Goal: Task Accomplishment & Management: Use online tool/utility

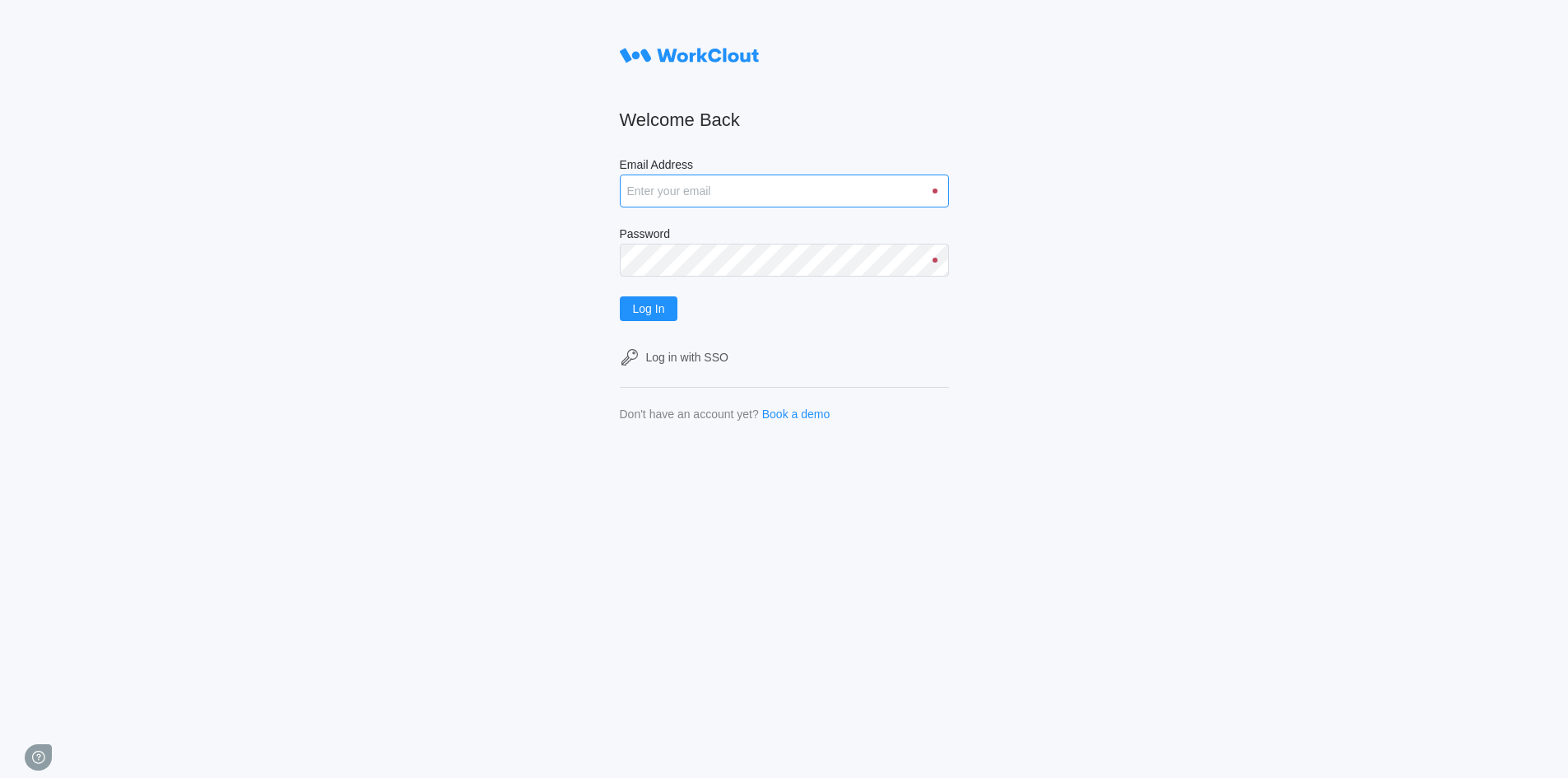
type input "[EMAIL_ADDRESS][DOMAIN_NAME]"
click at [749, 192] on input "[EMAIL_ADDRESS][DOMAIN_NAME]" at bounding box center [784, 190] width 329 height 33
click at [653, 309] on span "Log In" at bounding box center [649, 309] width 32 height 12
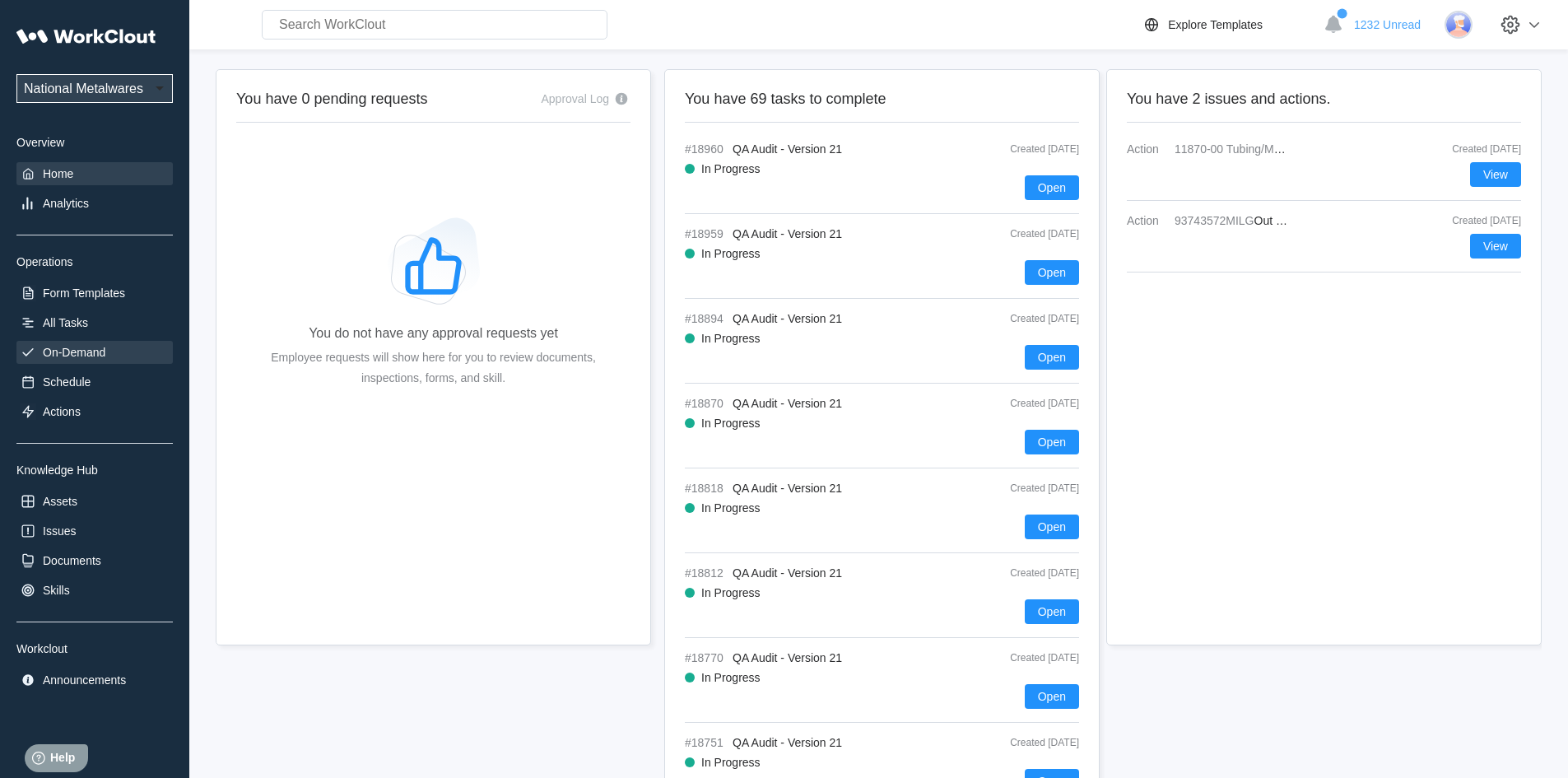
click at [96, 354] on div "On-Demand" at bounding box center [74, 352] width 62 height 13
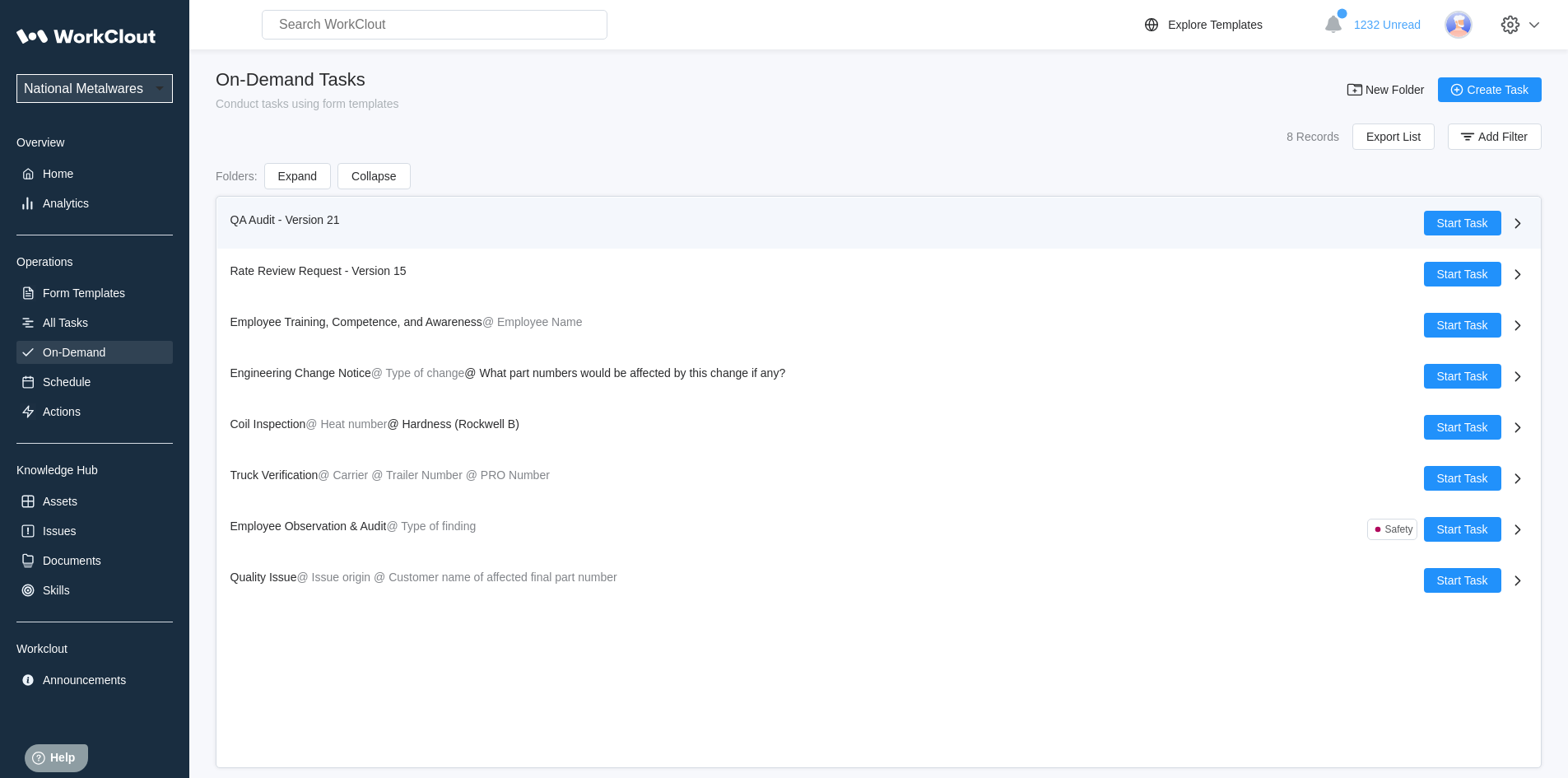
click at [264, 214] on span "QA Audit - Version 21" at bounding box center [285, 220] width 109 height 13
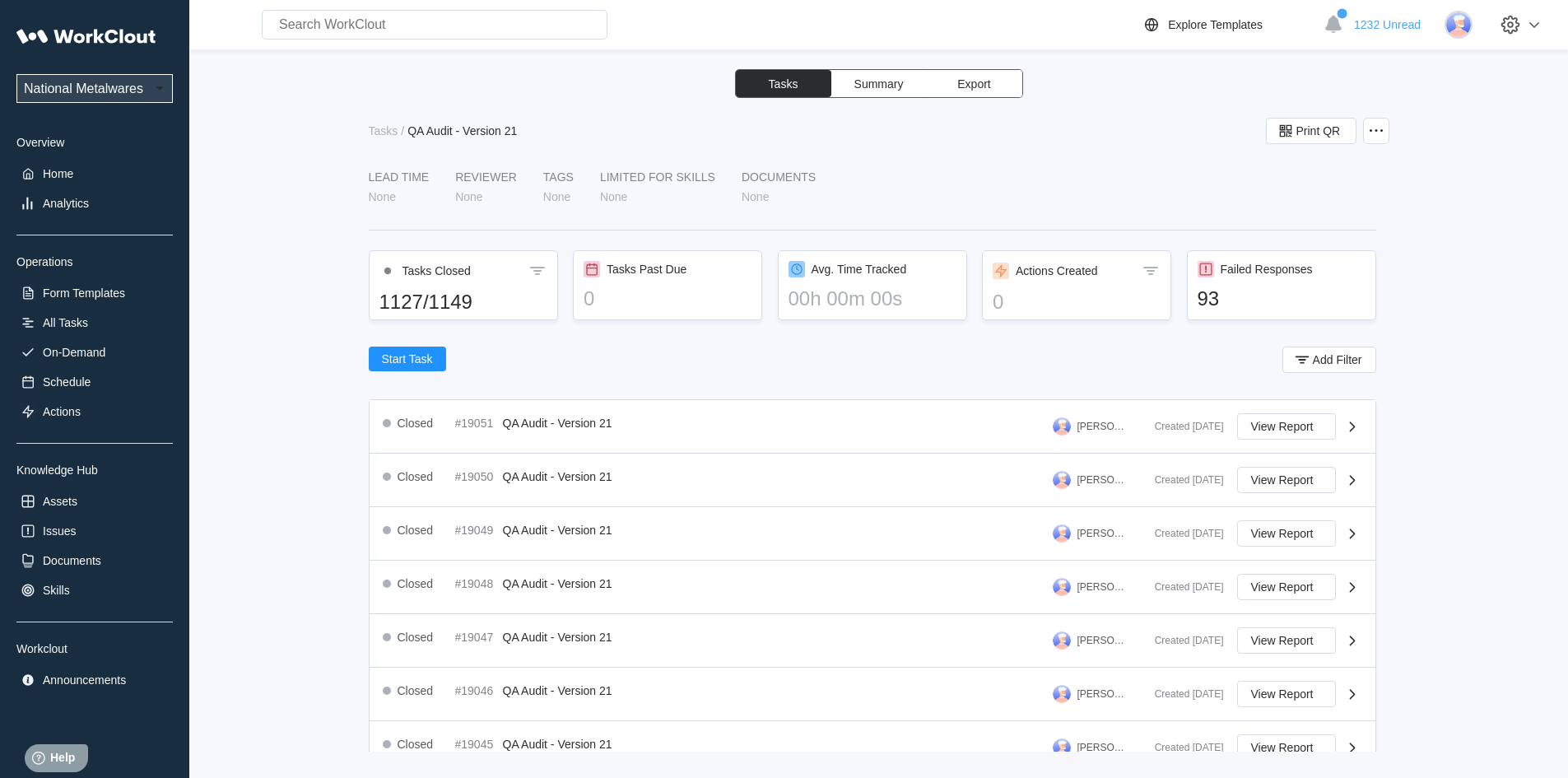
click at [991, 83] on button "Export" at bounding box center [974, 84] width 95 height 28
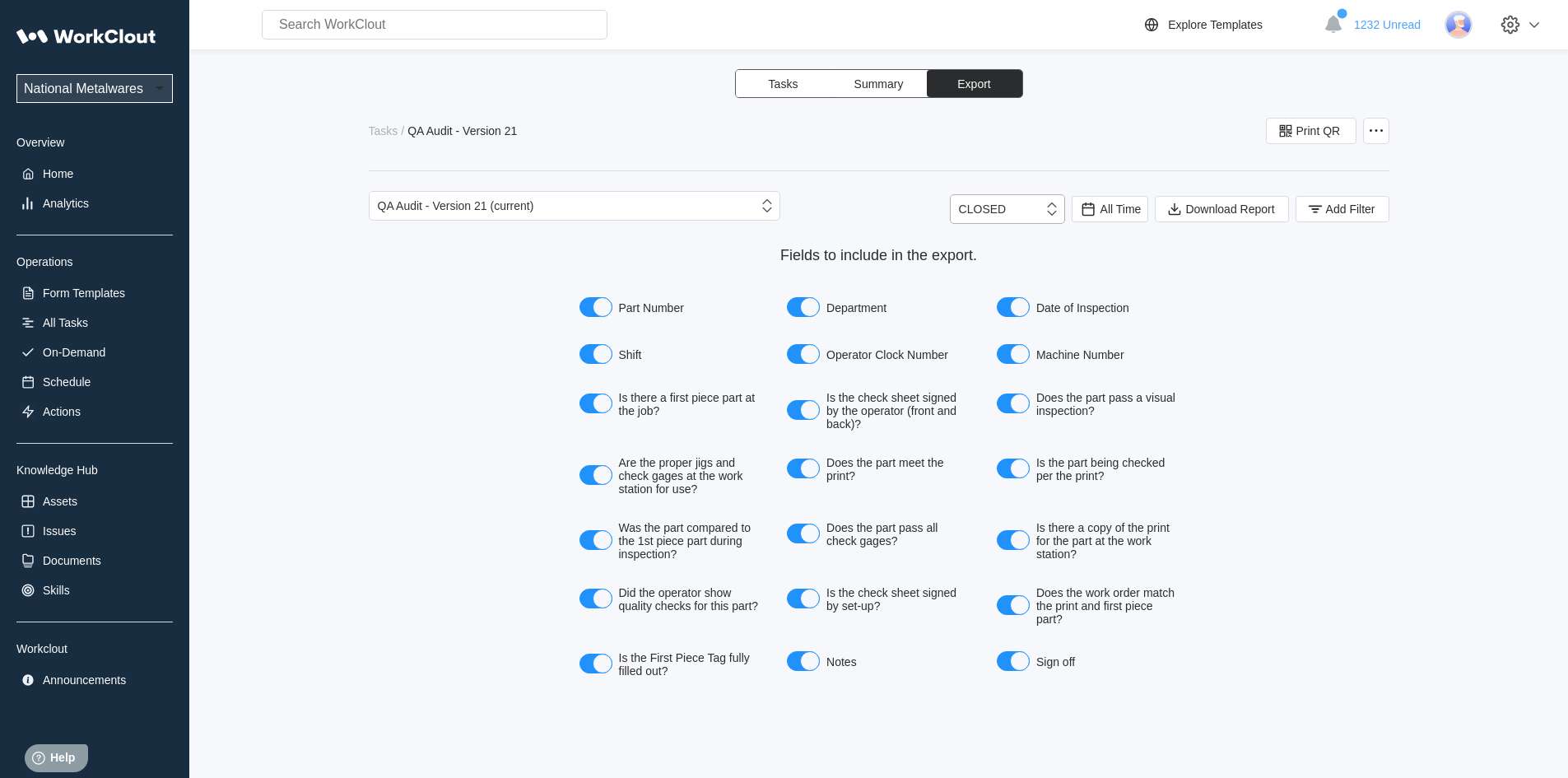
click at [1054, 209] on icon at bounding box center [1052, 209] width 18 height 18
click at [1122, 213] on span "All Time" at bounding box center [1122, 209] width 41 height 13
click at [1092, 268] on div "Last day" at bounding box center [1088, 269] width 44 height 13
click at [1331, 213] on span "Add Filter" at bounding box center [1351, 209] width 50 height 12
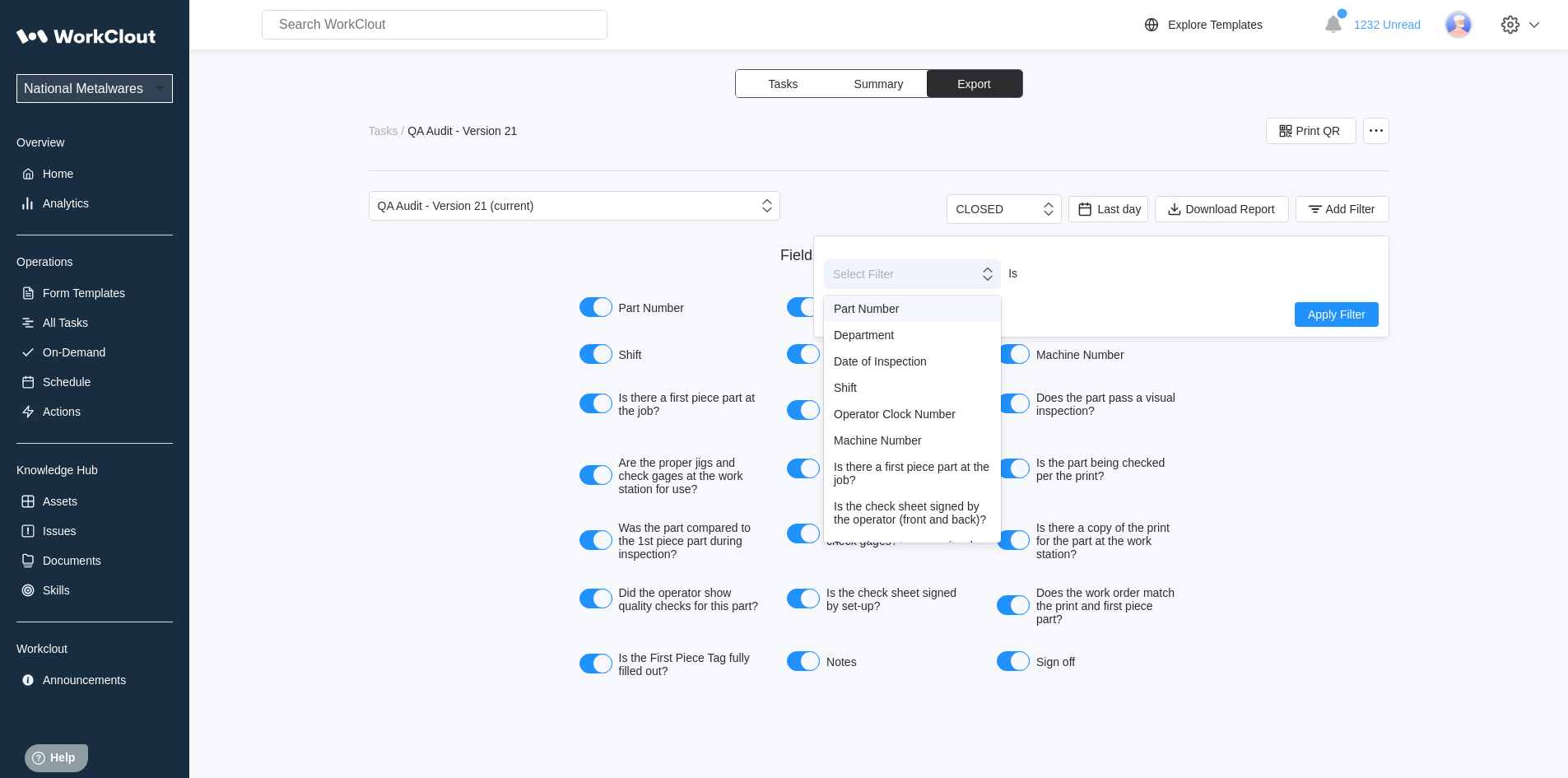
click at [985, 281] on icon at bounding box center [988, 274] width 18 height 18
click at [854, 385] on div "Shift" at bounding box center [913, 388] width 157 height 13
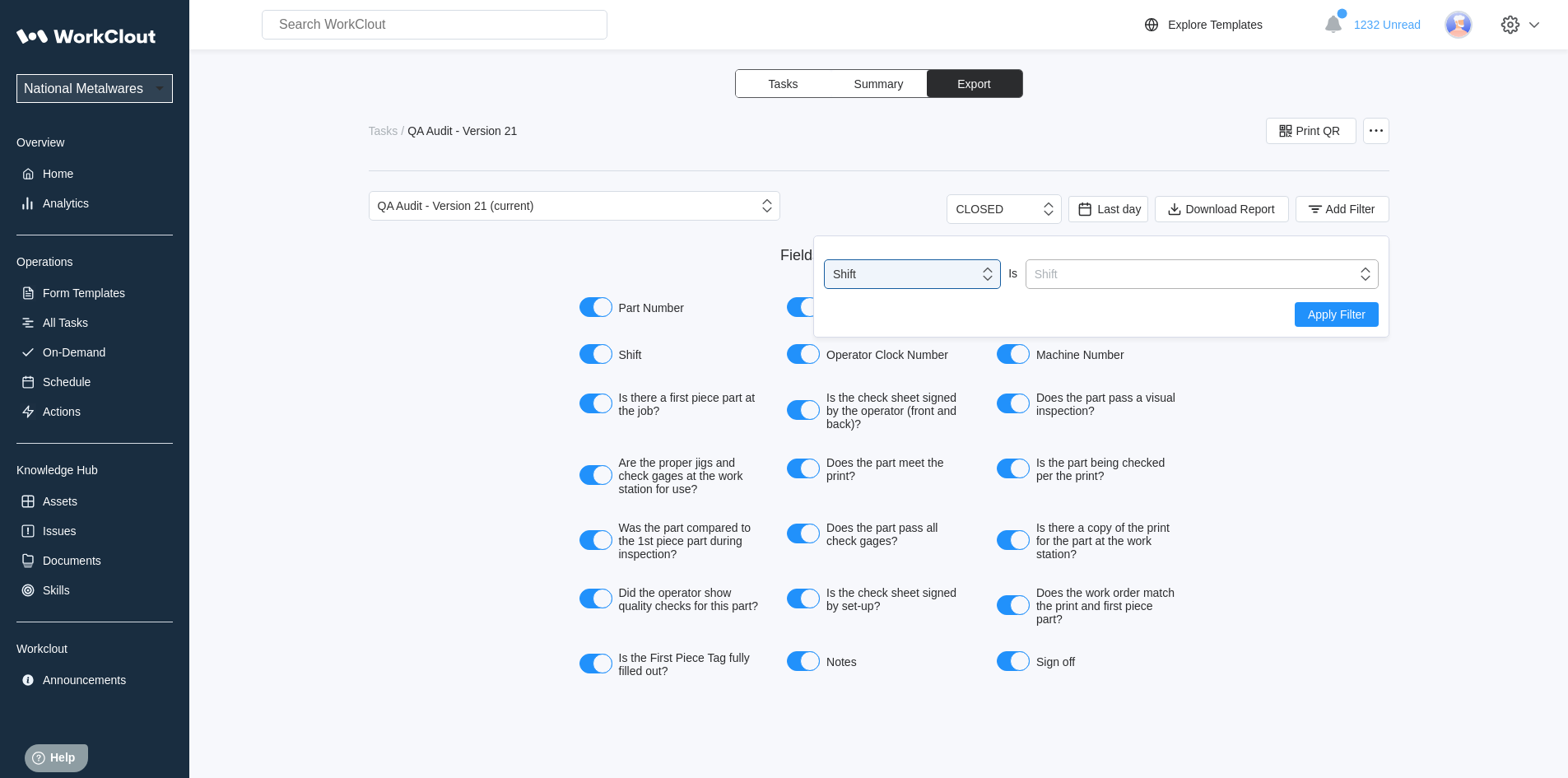
click at [1369, 274] on icon at bounding box center [1365, 274] width 18 height 18
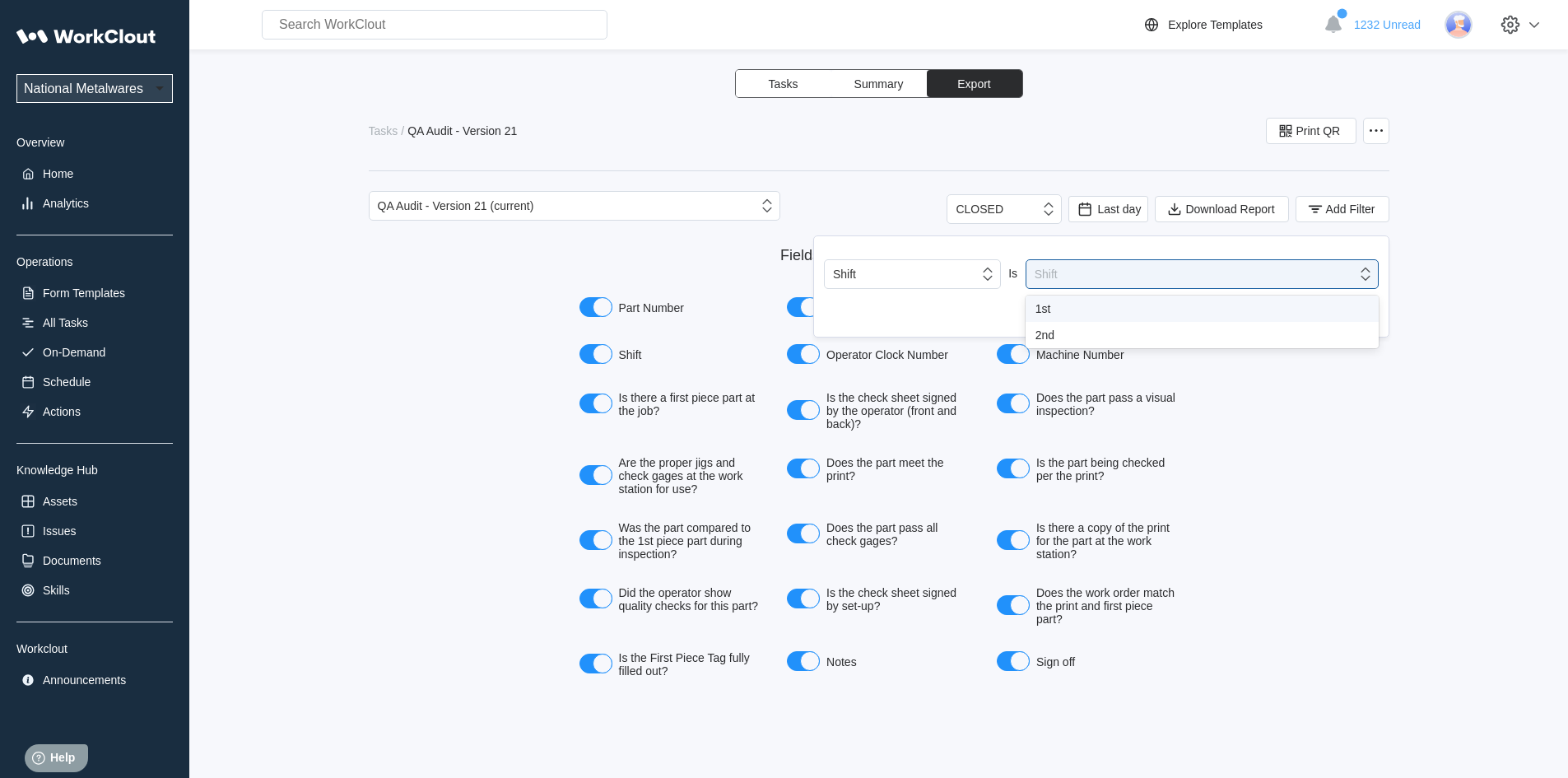
click at [1064, 314] on div "1st" at bounding box center [1202, 309] width 334 height 13
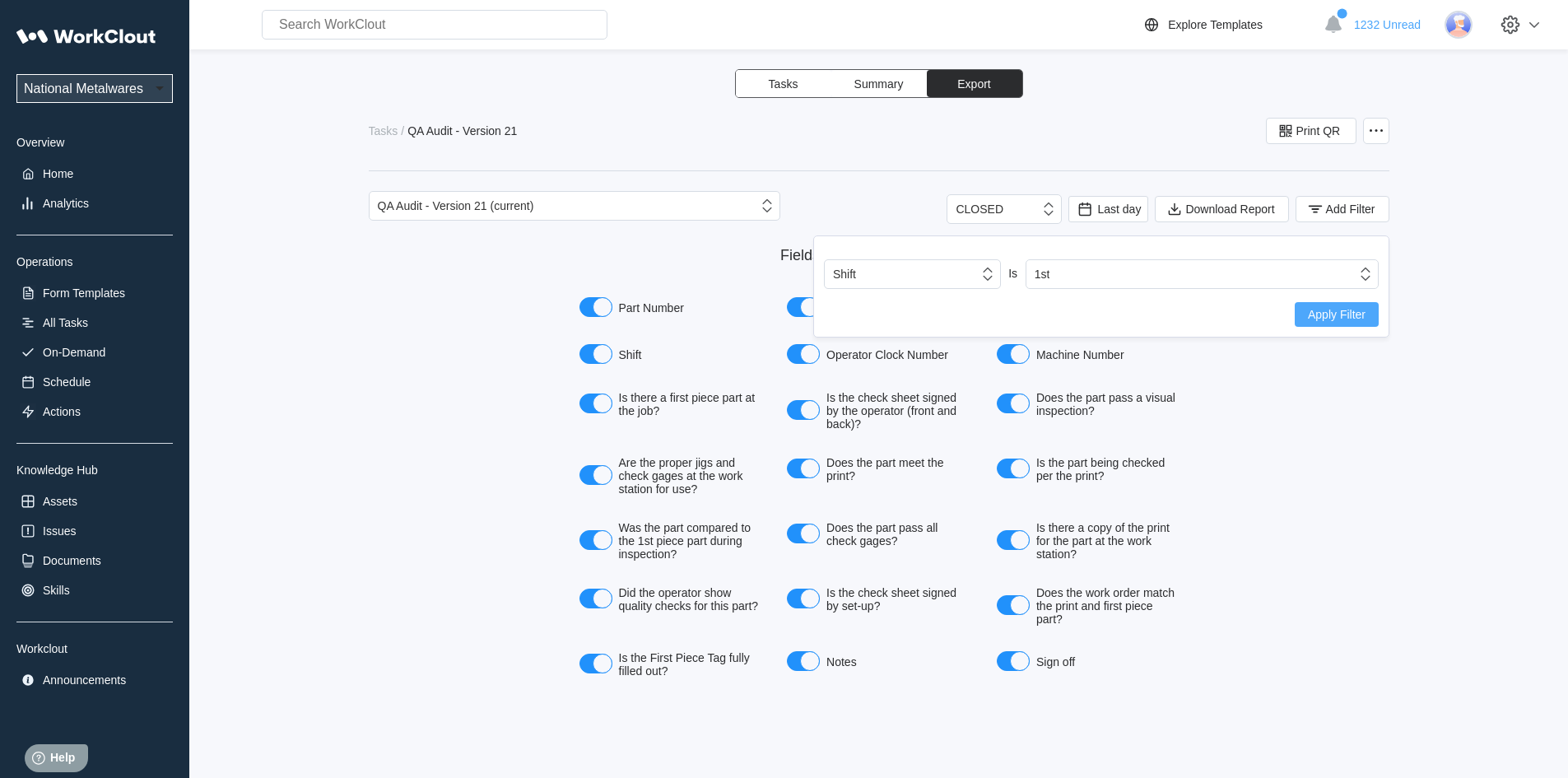
click at [1308, 316] on span "Apply Filter" at bounding box center [1337, 314] width 58 height 12
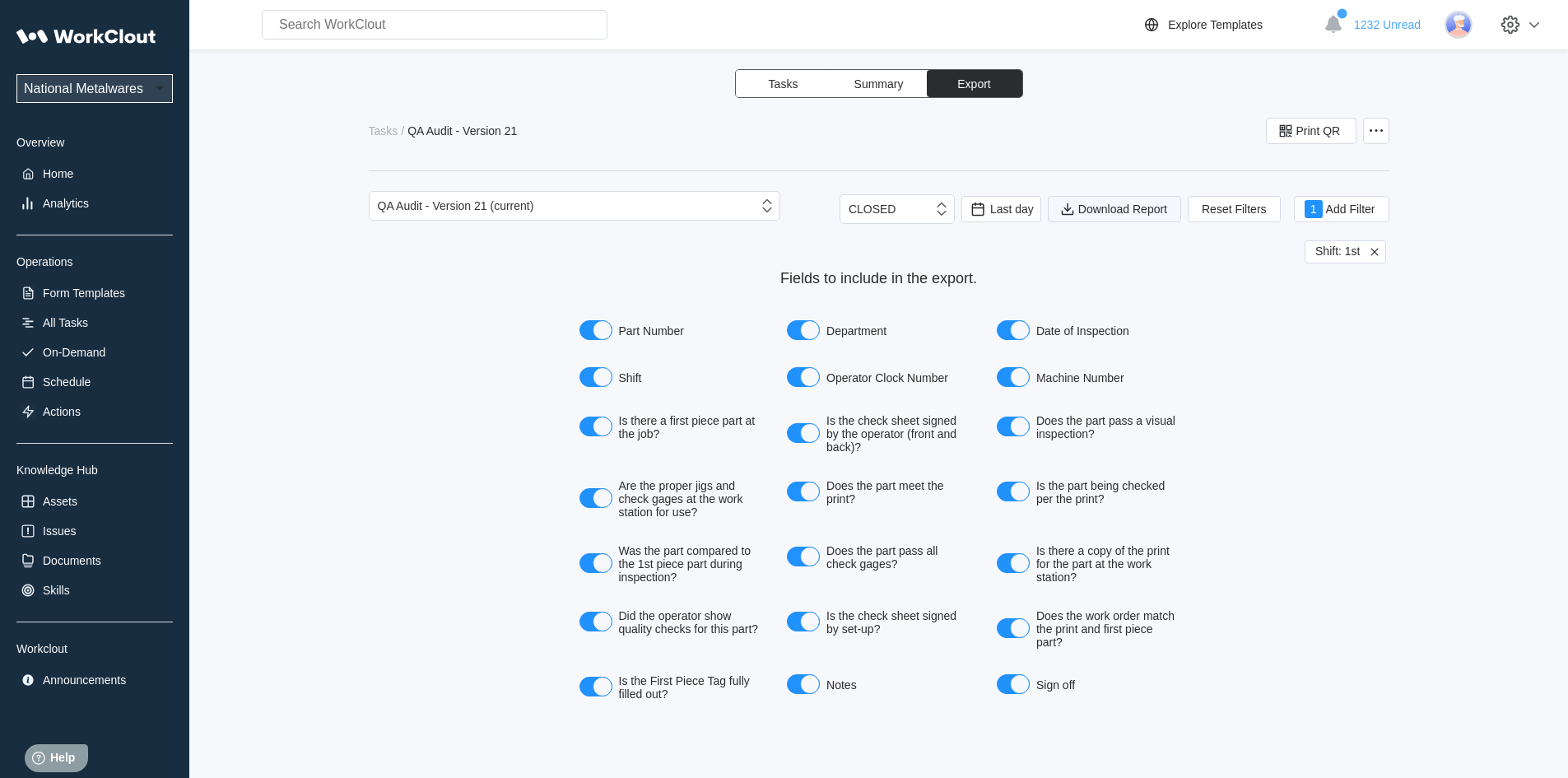
click at [1073, 205] on icon "submit" at bounding box center [1067, 209] width 18 height 18
